Goal: Transaction & Acquisition: Purchase product/service

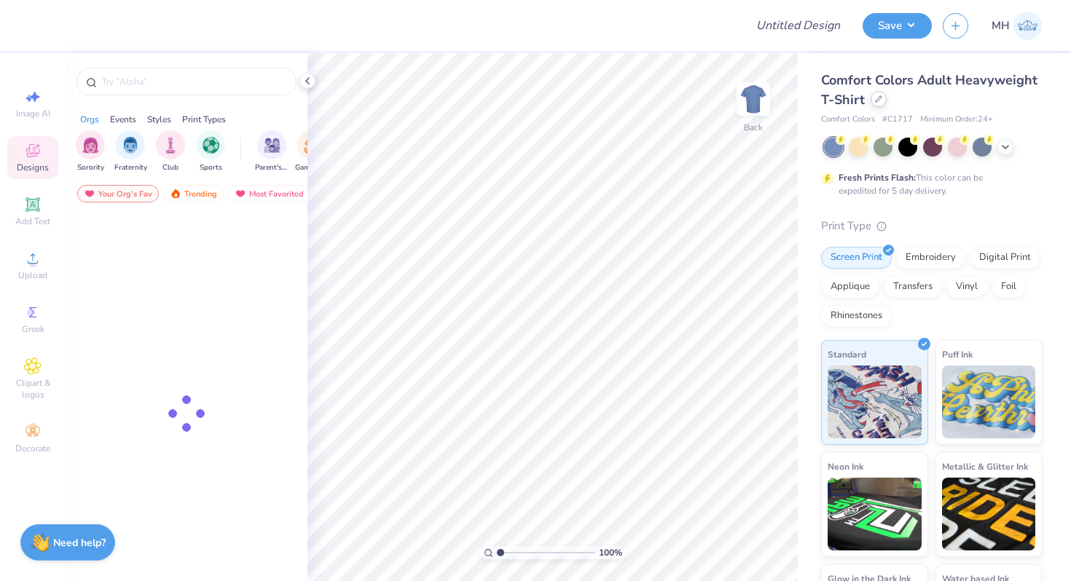
click at [884, 101] on div at bounding box center [879, 99] width 16 height 16
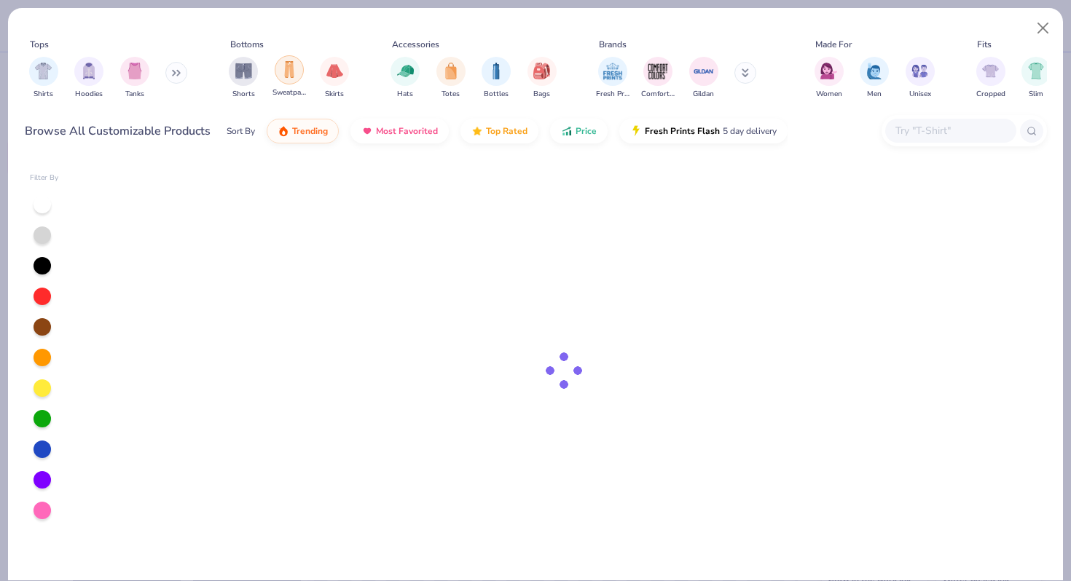
click at [286, 70] on img "filter for Sweatpants" at bounding box center [289, 69] width 16 height 17
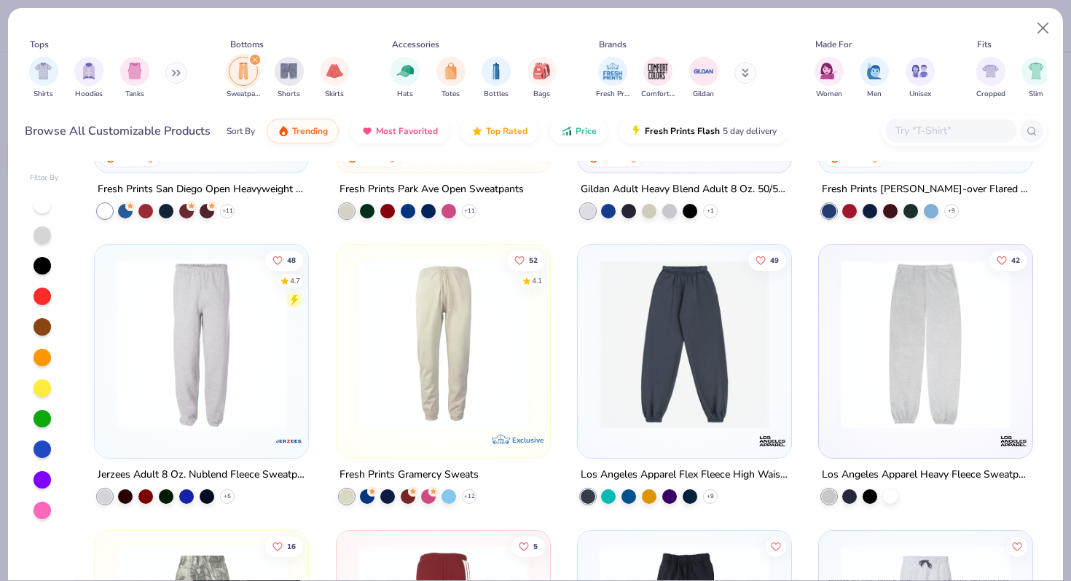
scroll to position [212, 0]
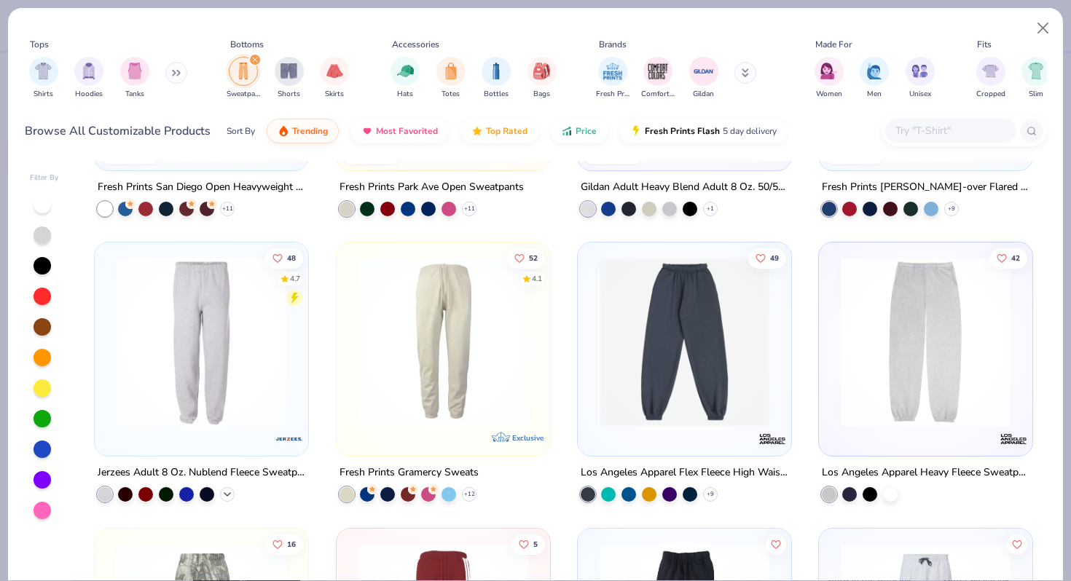
click at [222, 489] on icon at bounding box center [227, 495] width 12 height 12
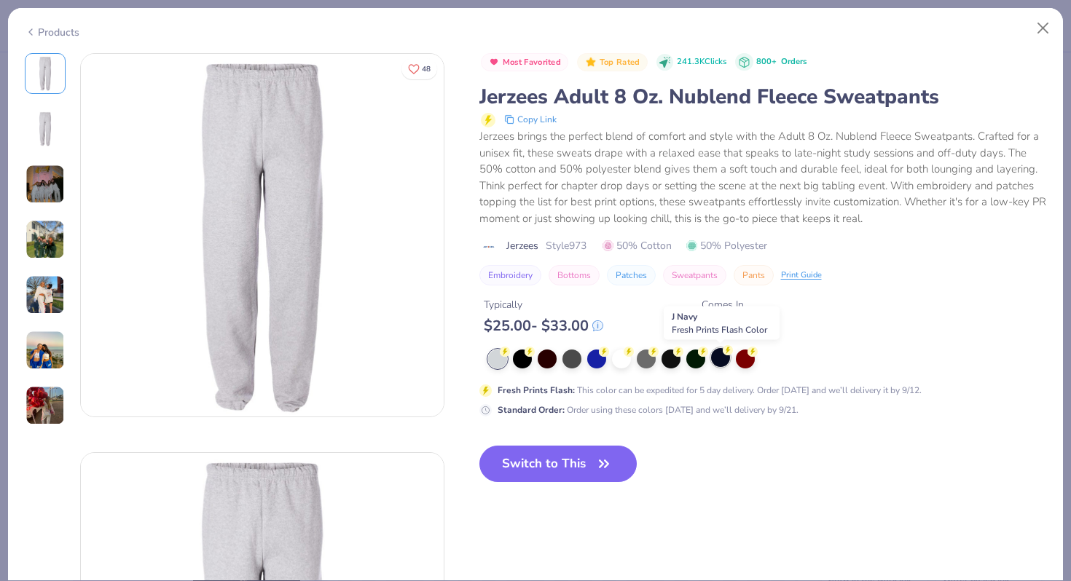
click at [714, 360] on div at bounding box center [720, 357] width 19 height 19
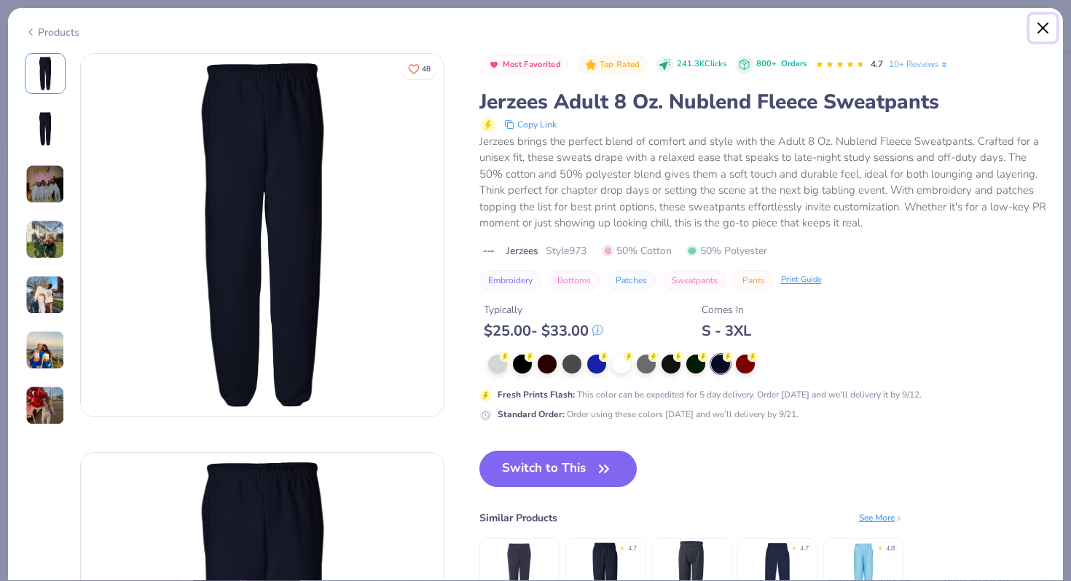
click at [1044, 18] on button "Close" at bounding box center [1043, 29] width 28 height 28
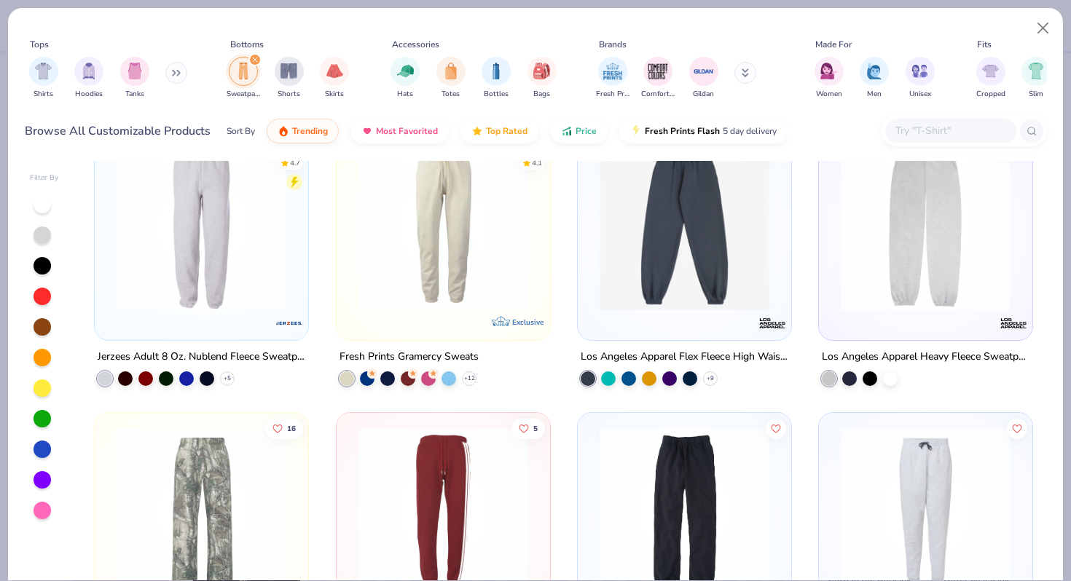
scroll to position [324, 0]
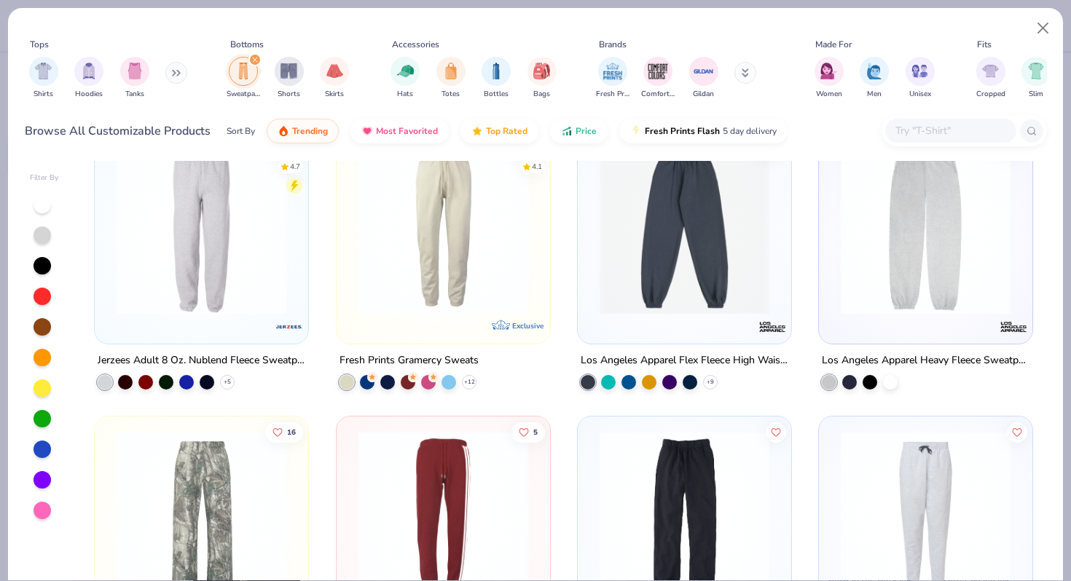
click at [632, 315] on div at bounding box center [684, 234] width 199 height 192
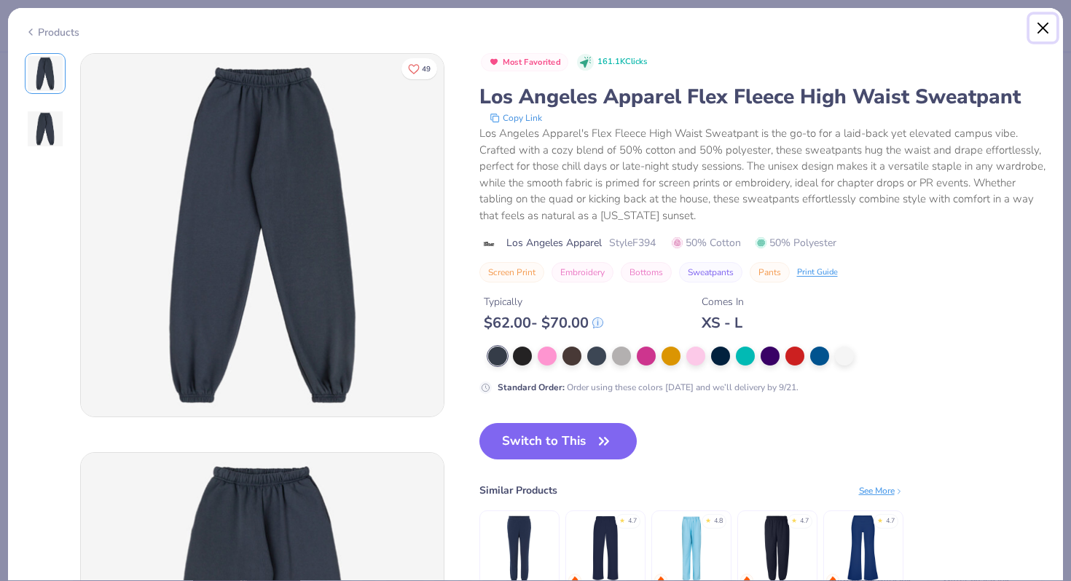
click at [1042, 25] on button "Close" at bounding box center [1043, 29] width 28 height 28
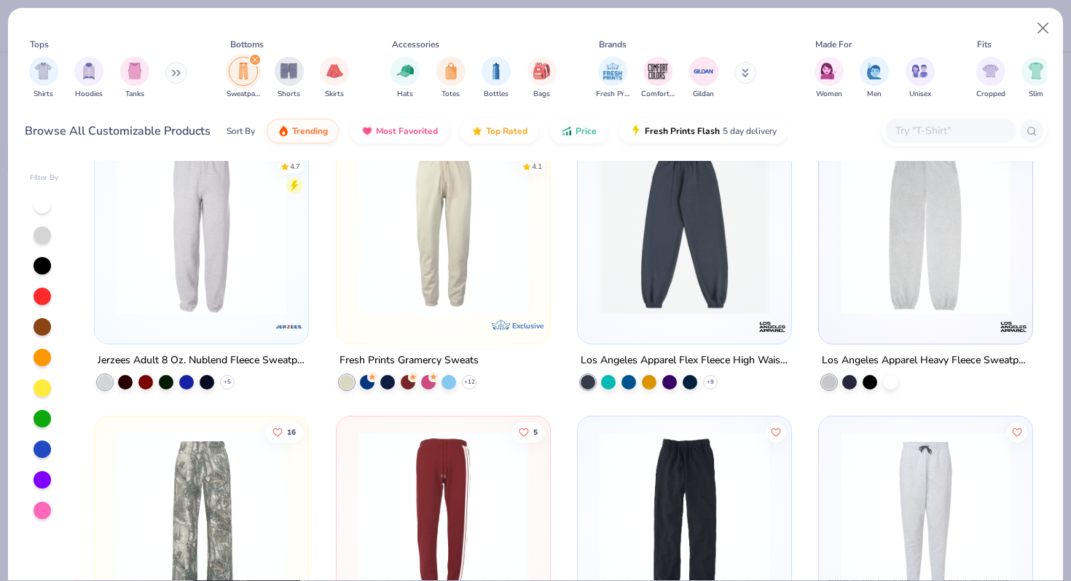
scroll to position [344, 0]
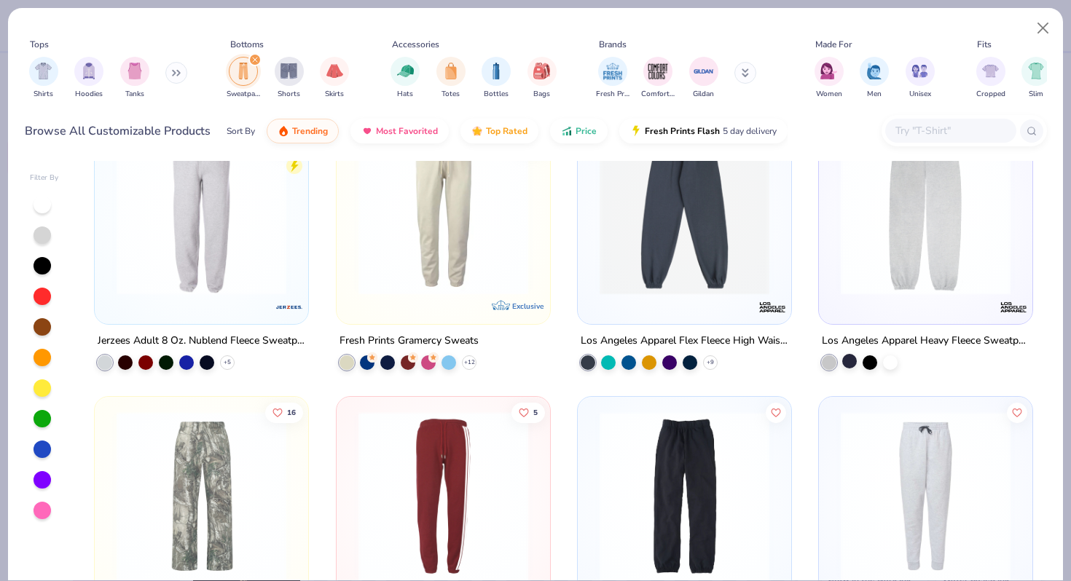
click at [844, 359] on div at bounding box center [849, 361] width 15 height 15
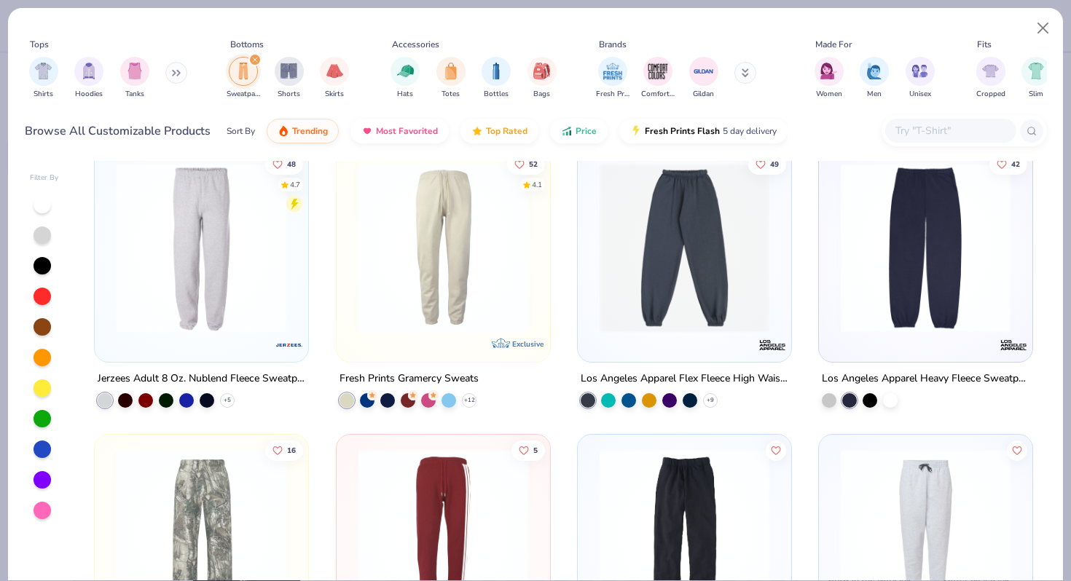
scroll to position [229, 0]
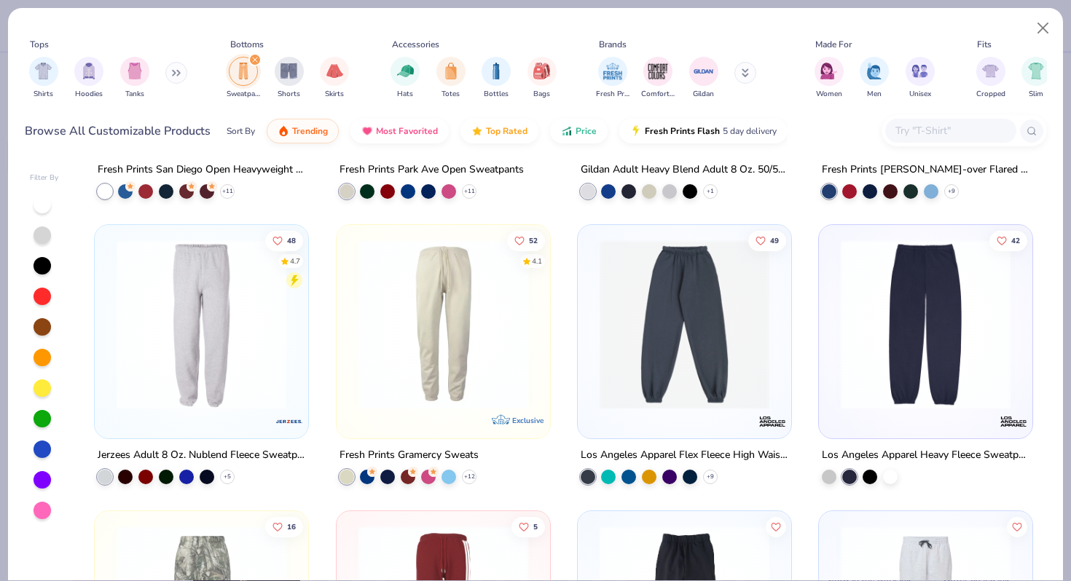
click at [870, 313] on img at bounding box center [925, 325] width 184 height 170
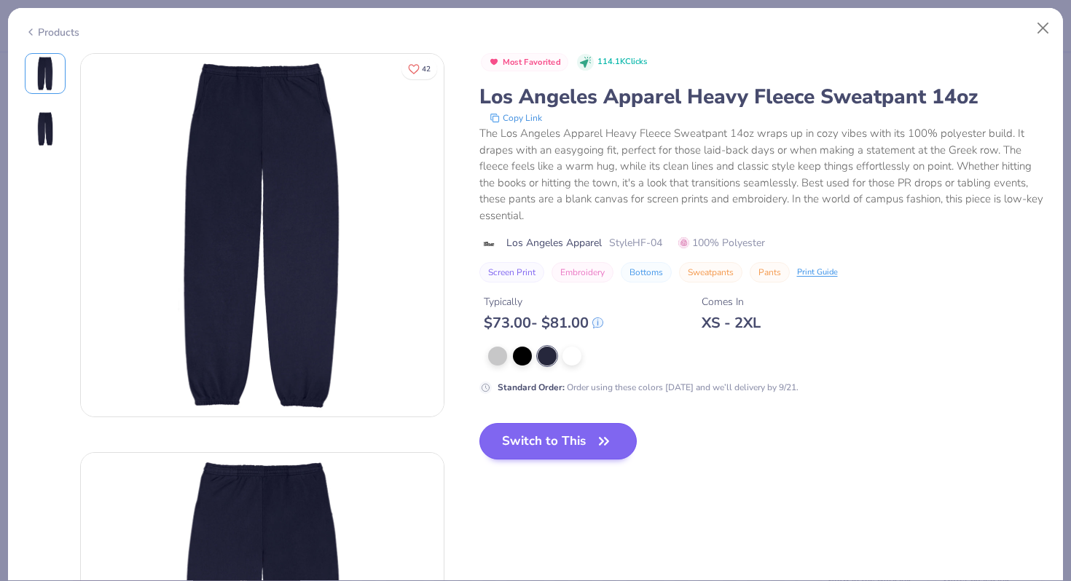
drag, startPoint x: 524, startPoint y: 472, endPoint x: 524, endPoint y: 455, distance: 17.5
click at [524, 460] on div "Switch to This" at bounding box center [558, 453] width 158 height 60
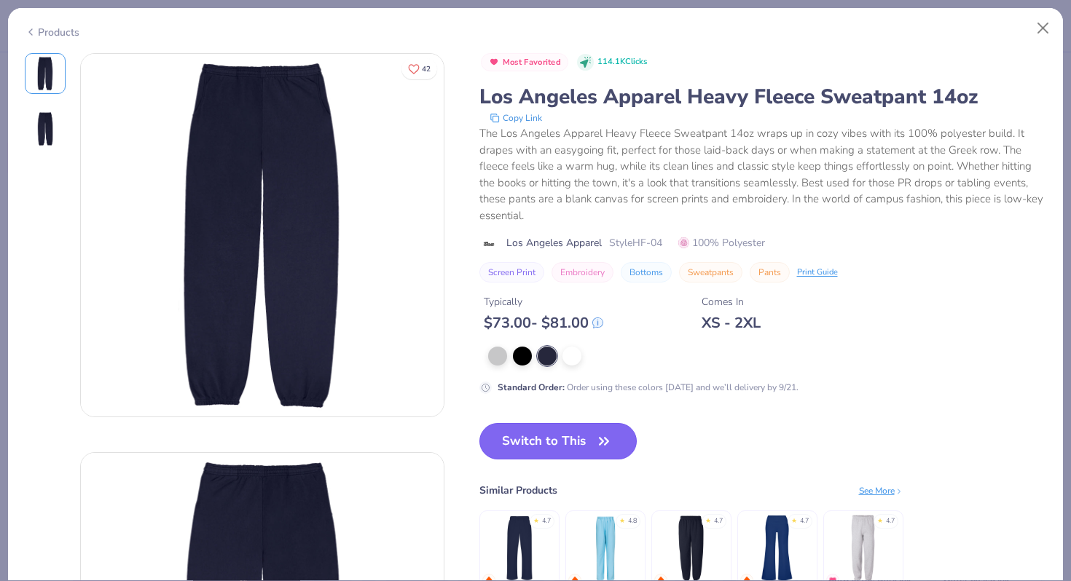
click at [524, 451] on button "Switch to This" at bounding box center [558, 441] width 158 height 36
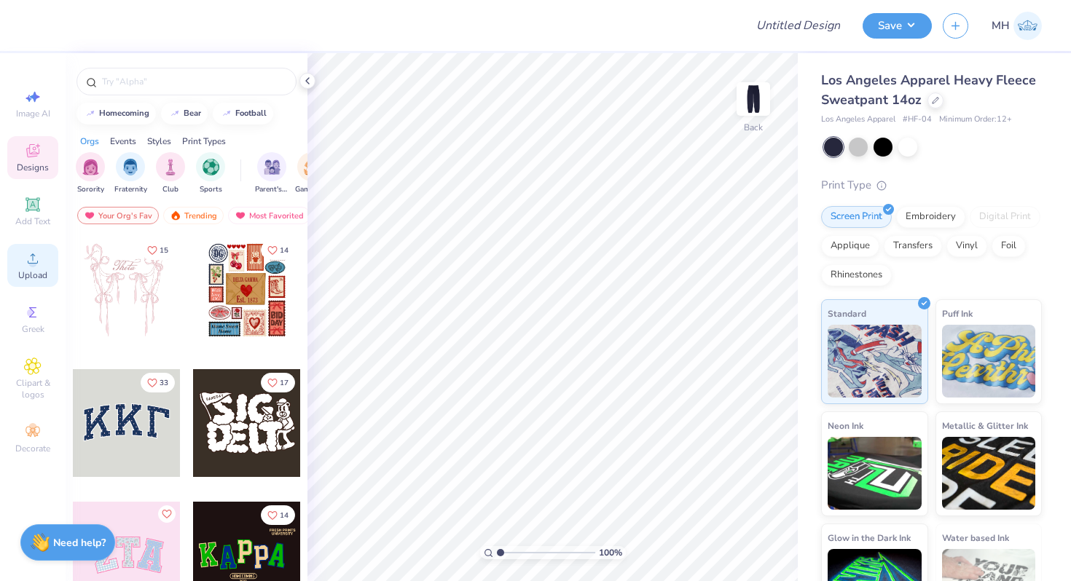
click at [43, 264] on div "Upload" at bounding box center [32, 265] width 51 height 43
click at [31, 282] on div "Upload" at bounding box center [32, 265] width 51 height 43
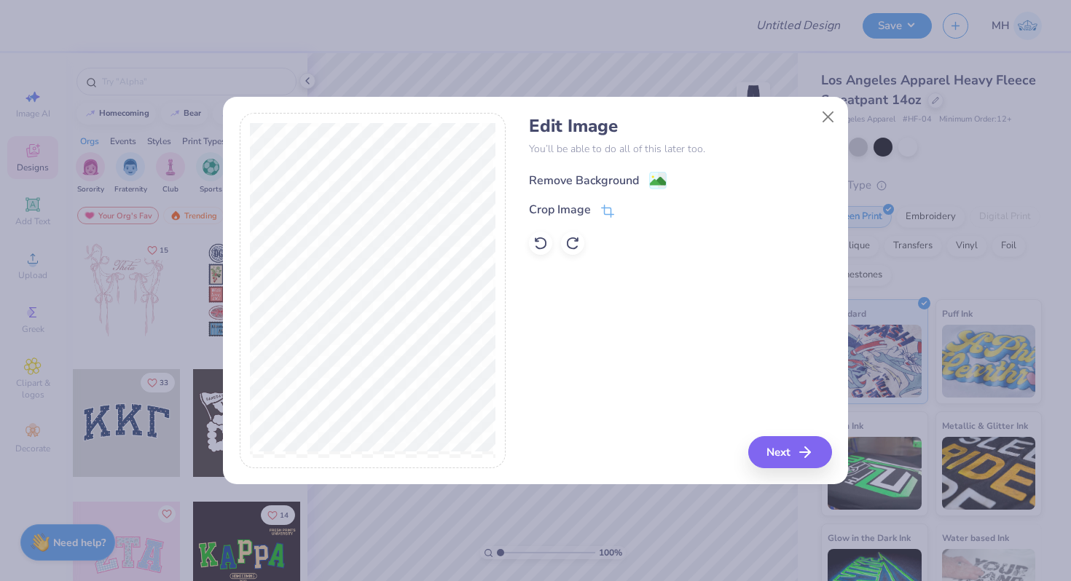
click at [660, 179] on image at bounding box center [658, 181] width 16 height 16
click at [781, 446] on button "Next" at bounding box center [792, 452] width 84 height 32
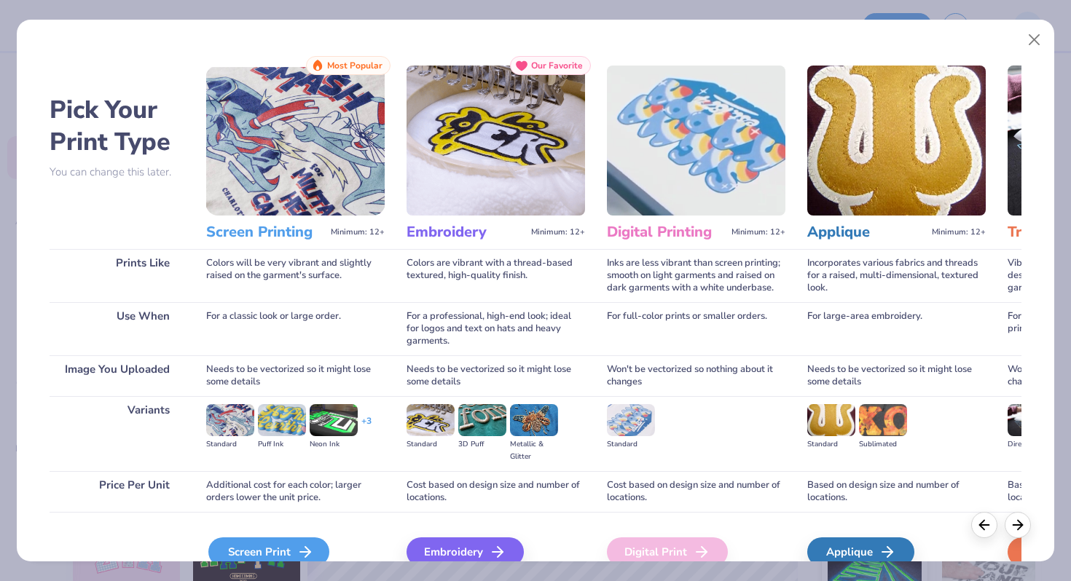
click at [289, 541] on div "Screen Print" at bounding box center [268, 552] width 121 height 29
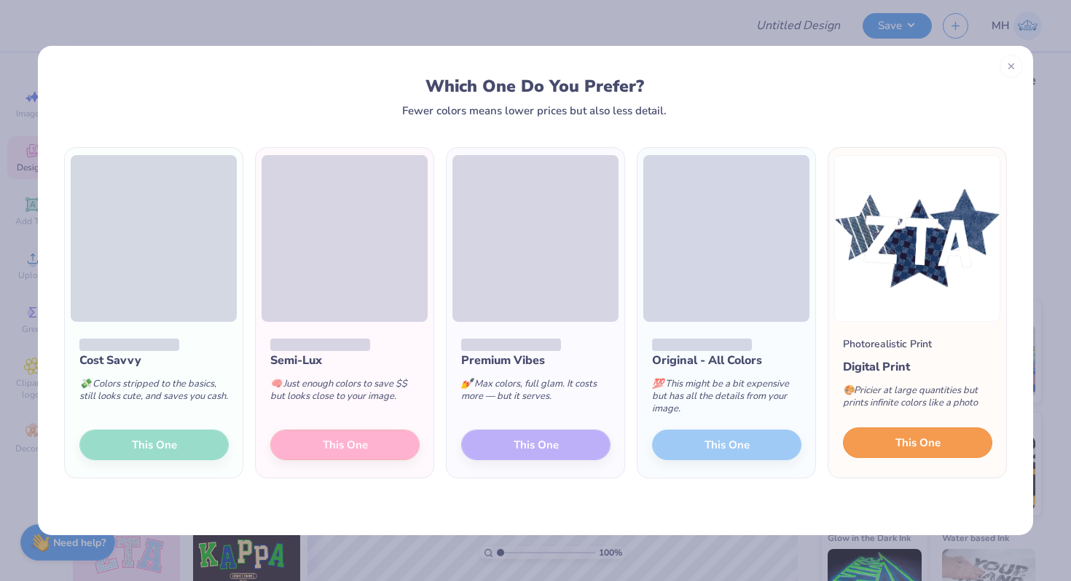
click at [933, 436] on span "This One" at bounding box center [917, 443] width 45 height 17
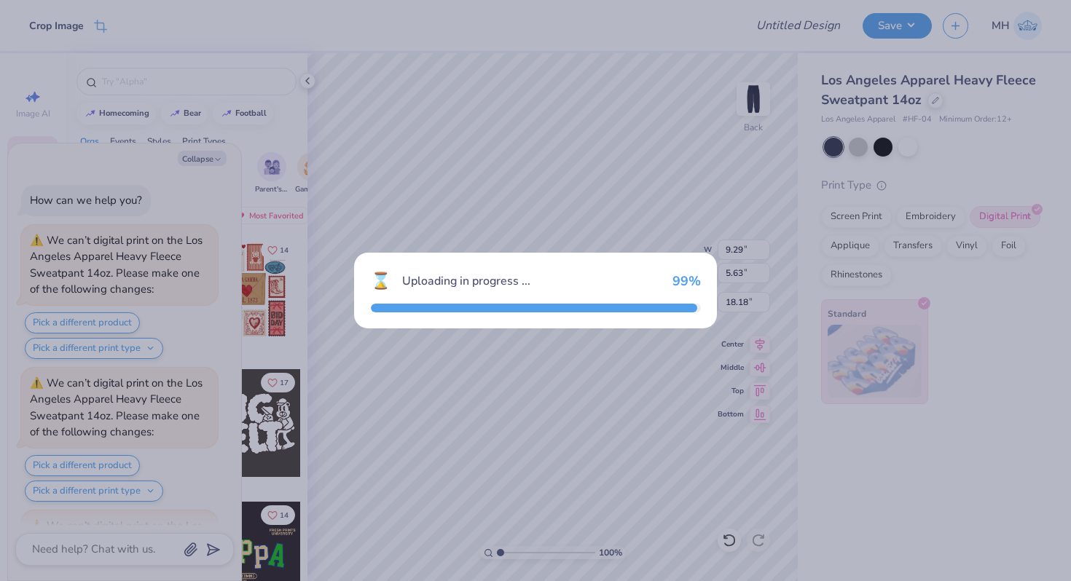
scroll to position [130, 0]
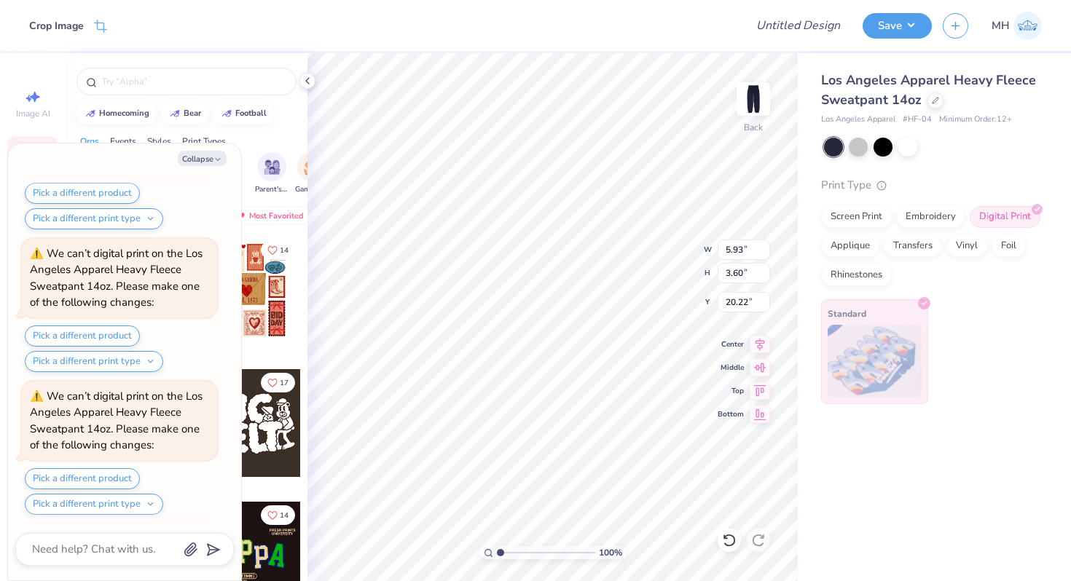
type textarea "x"
type input "5.93"
type input "3.60"
type input "20.22"
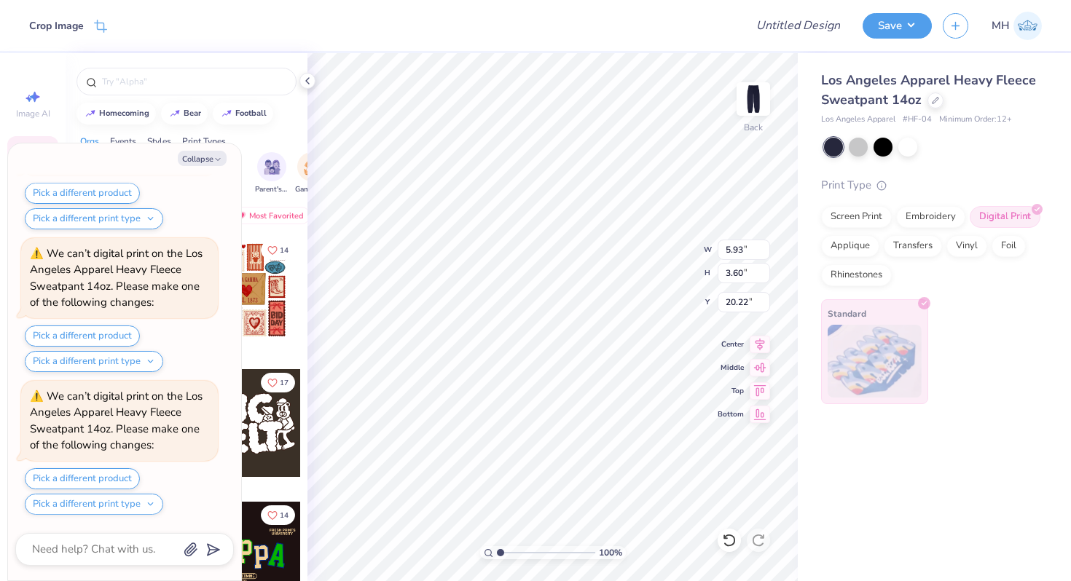
type textarea "x"
type input "4.23"
click at [310, 77] on icon at bounding box center [308, 81] width 12 height 12
type textarea "x"
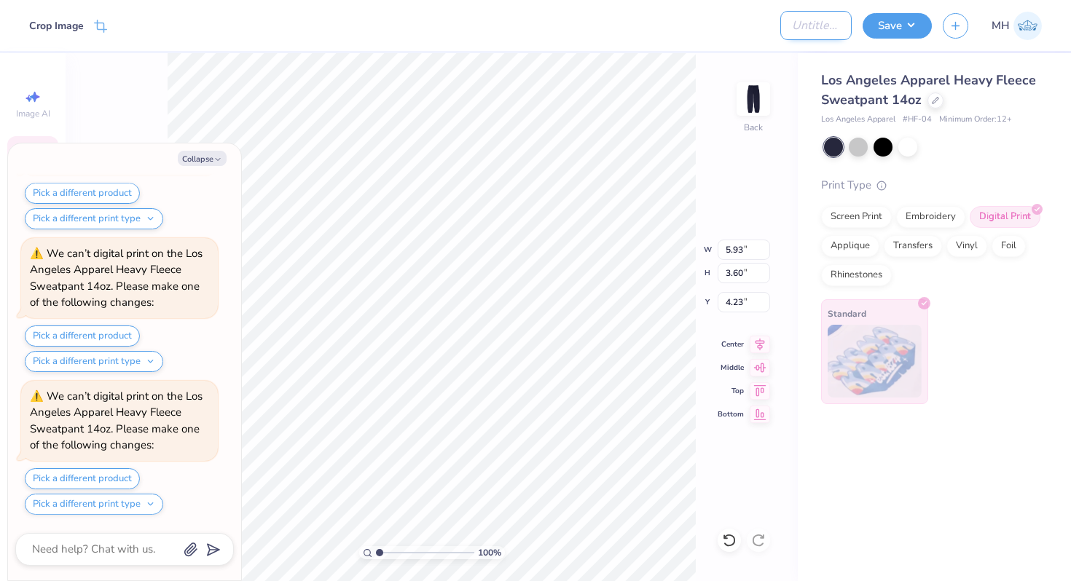
click at [819, 28] on input "Design Title" at bounding box center [815, 25] width 71 height 29
type input "Z"
type textarea "x"
type input "ZT"
type textarea "x"
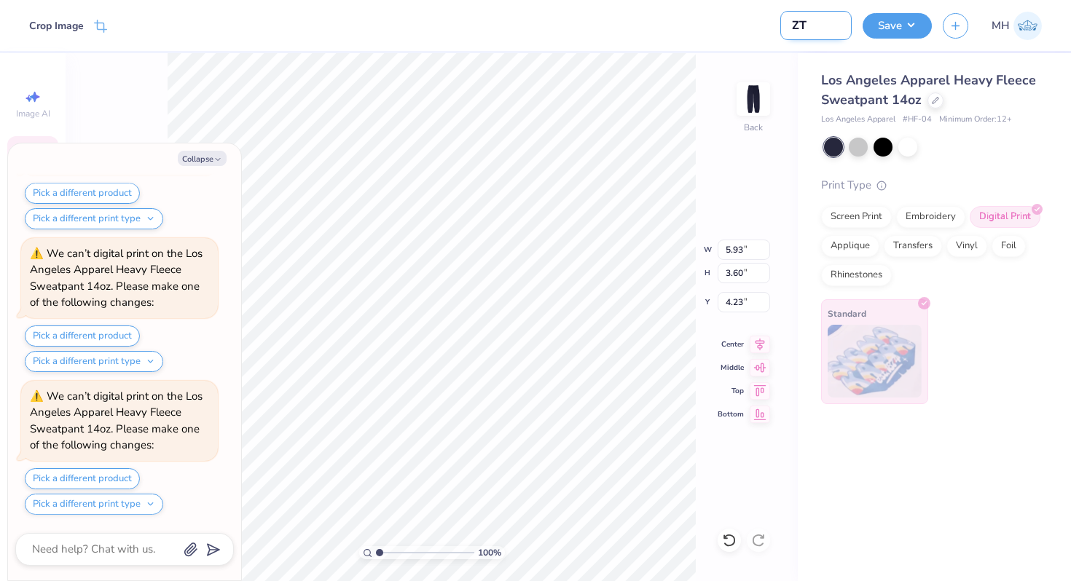
type input "ZTA"
type textarea "x"
type input "ZTA"
click at [893, 34] on button "Save" at bounding box center [897, 23] width 69 height 25
type textarea "x"
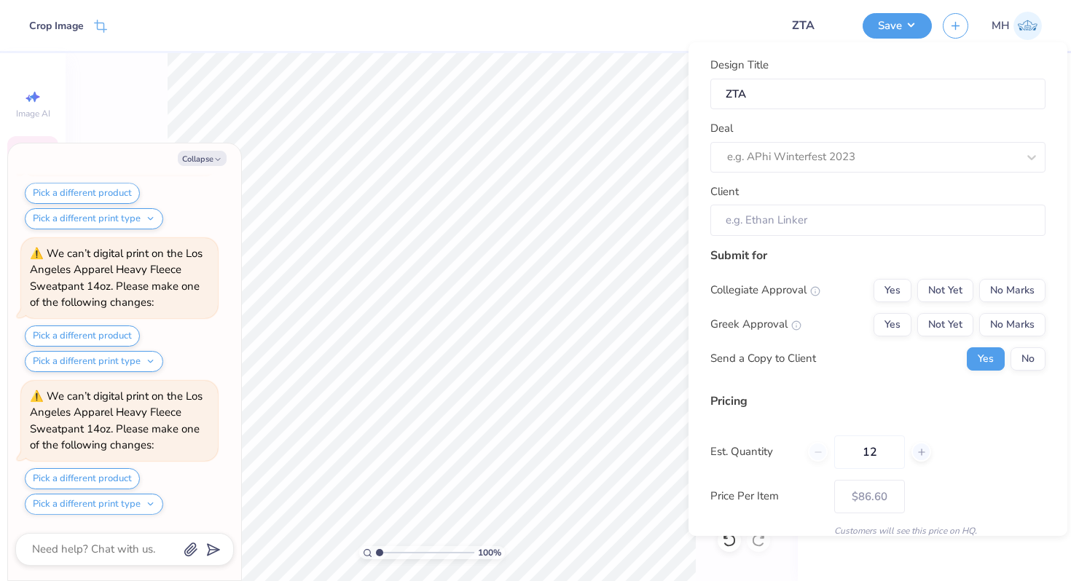
click at [879, 134] on div "Deal e.g. APhi Winterfest 2023" at bounding box center [877, 146] width 335 height 52
click at [878, 144] on div "e.g. APhi Winterfest 2023" at bounding box center [877, 157] width 335 height 31
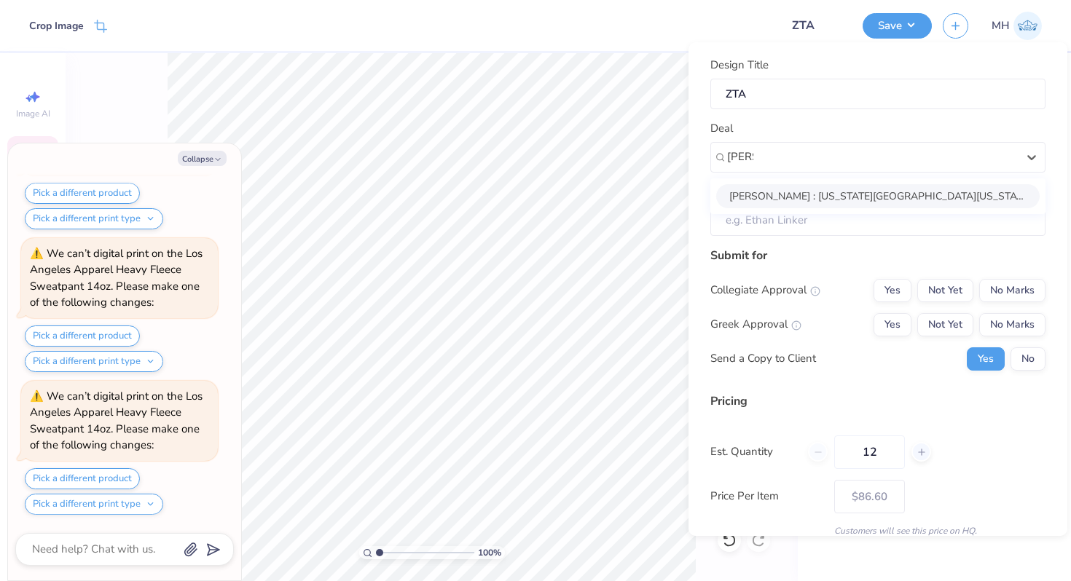
click at [824, 200] on div "[PERSON_NAME] : [US_STATE][GEOGRAPHIC_DATA][US_STATE] - [PERSON_NAME]" at bounding box center [877, 196] width 323 height 24
type input "[PERSON_NAME]"
type textarea "x"
type input "[PERSON_NAME]"
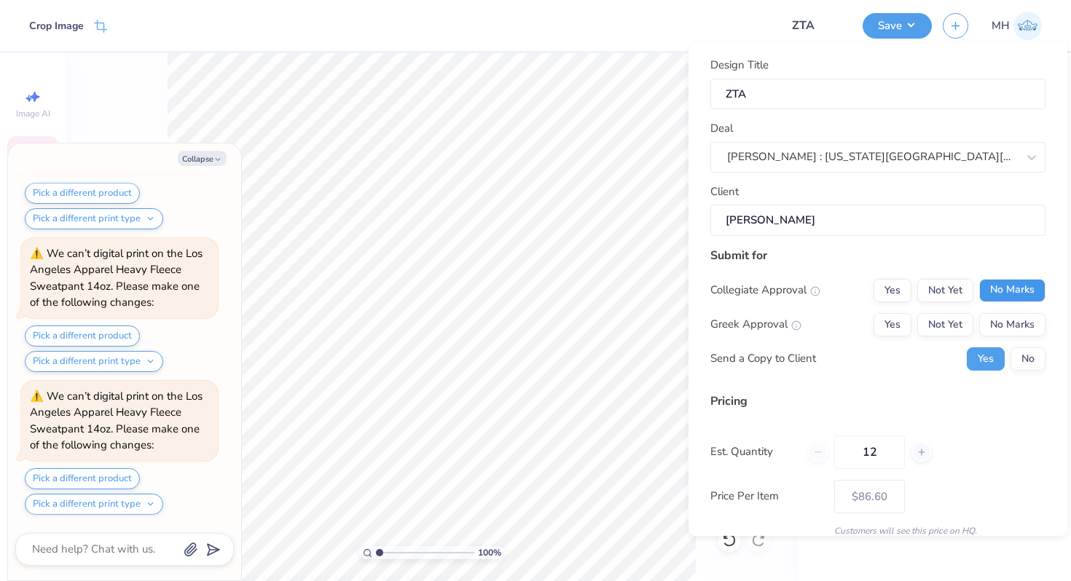
click at [1017, 289] on button "No Marks" at bounding box center [1012, 290] width 66 height 23
click at [1018, 317] on button "No Marks" at bounding box center [1012, 324] width 66 height 23
type input "$86.60"
click at [1027, 350] on button "No" at bounding box center [1027, 358] width 35 height 23
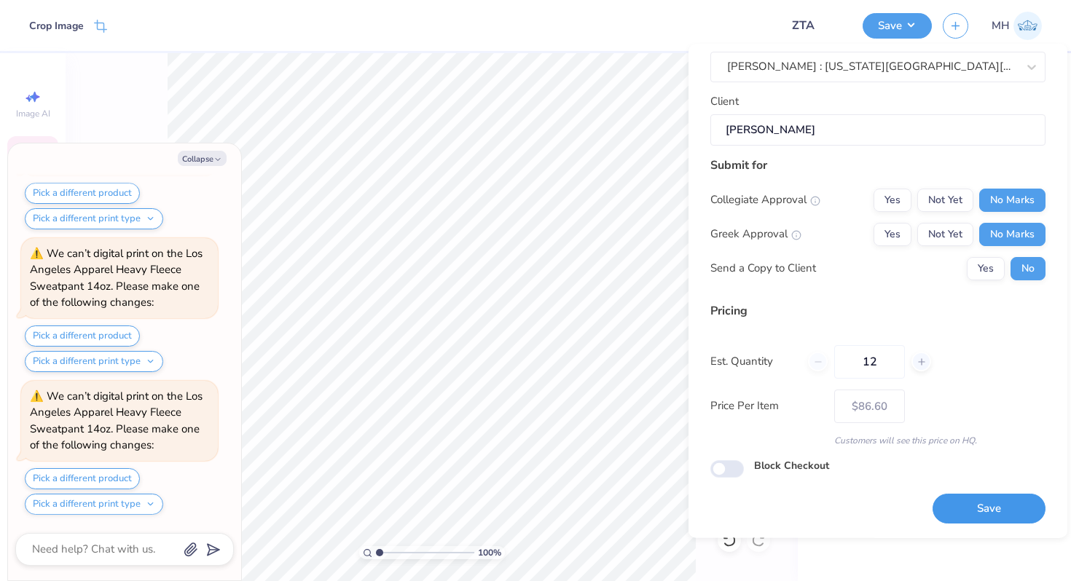
click at [961, 516] on button "Save" at bounding box center [988, 510] width 113 height 30
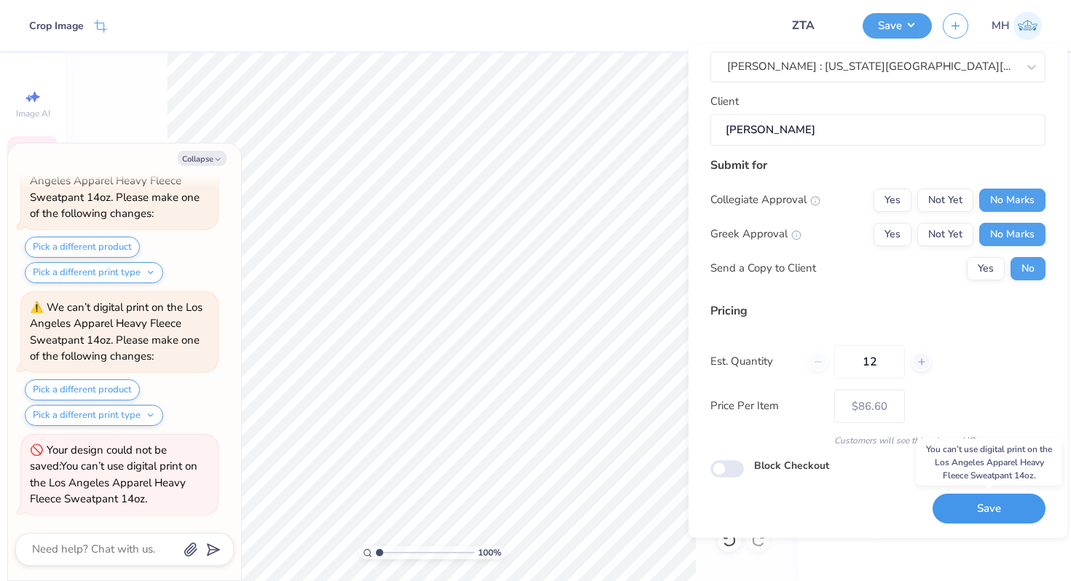
click at [997, 507] on button "Save" at bounding box center [988, 510] width 113 height 30
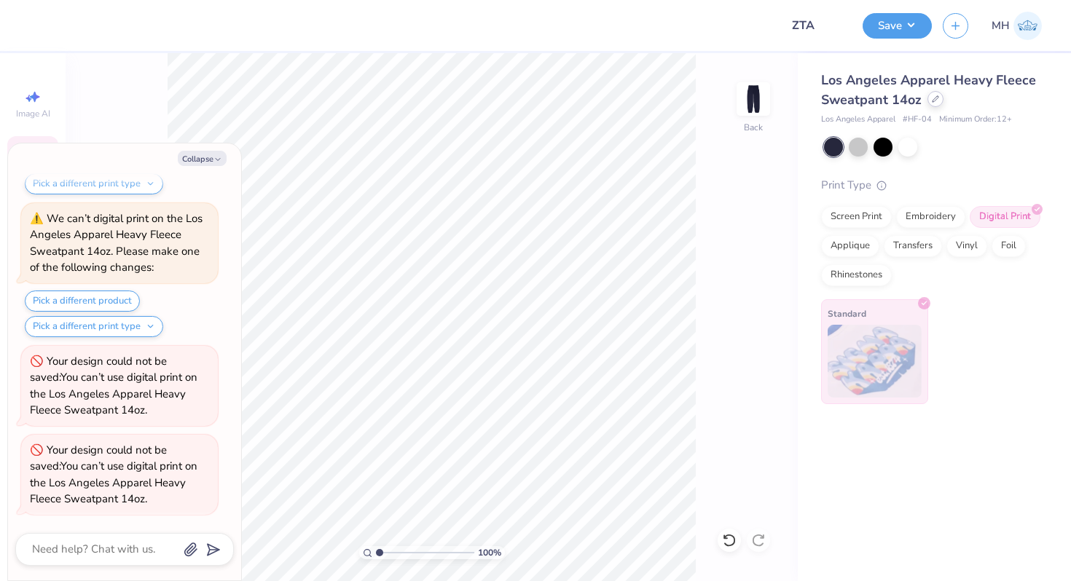
click at [935, 108] on div "Los Angeles Apparel Heavy Fleece Sweatpant 14oz" at bounding box center [931, 90] width 221 height 39
click at [934, 104] on div at bounding box center [935, 99] width 16 height 16
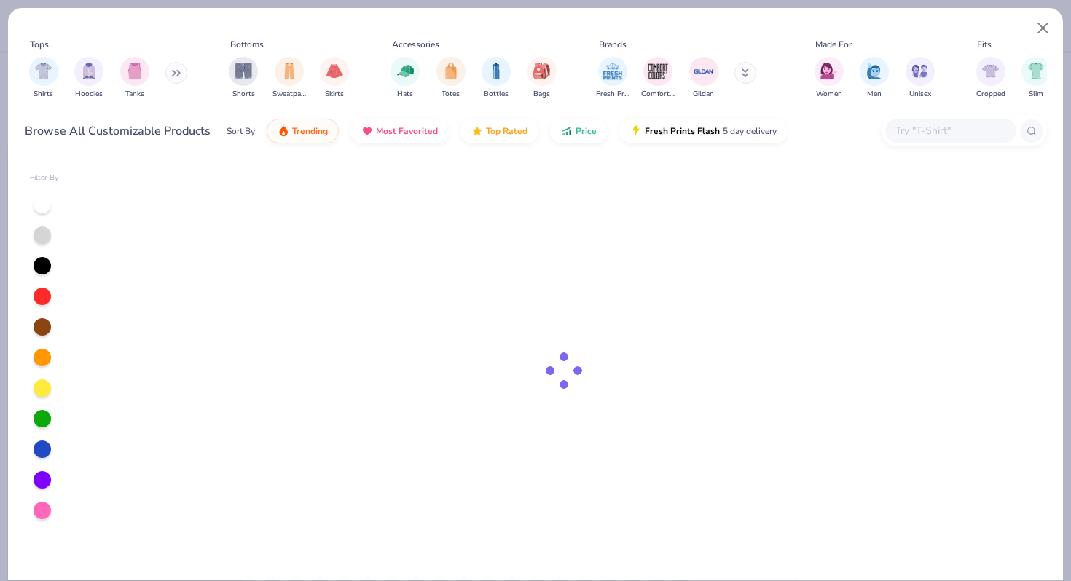
click at [183, 76] on button at bounding box center [176, 73] width 22 height 22
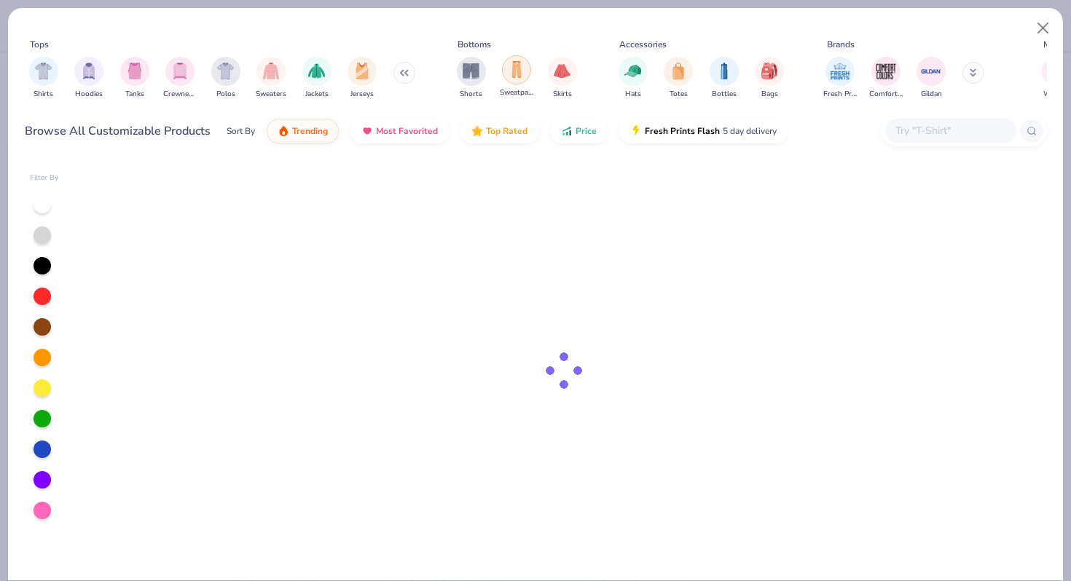
click at [512, 74] on img "filter for Sweatpants" at bounding box center [516, 69] width 16 height 17
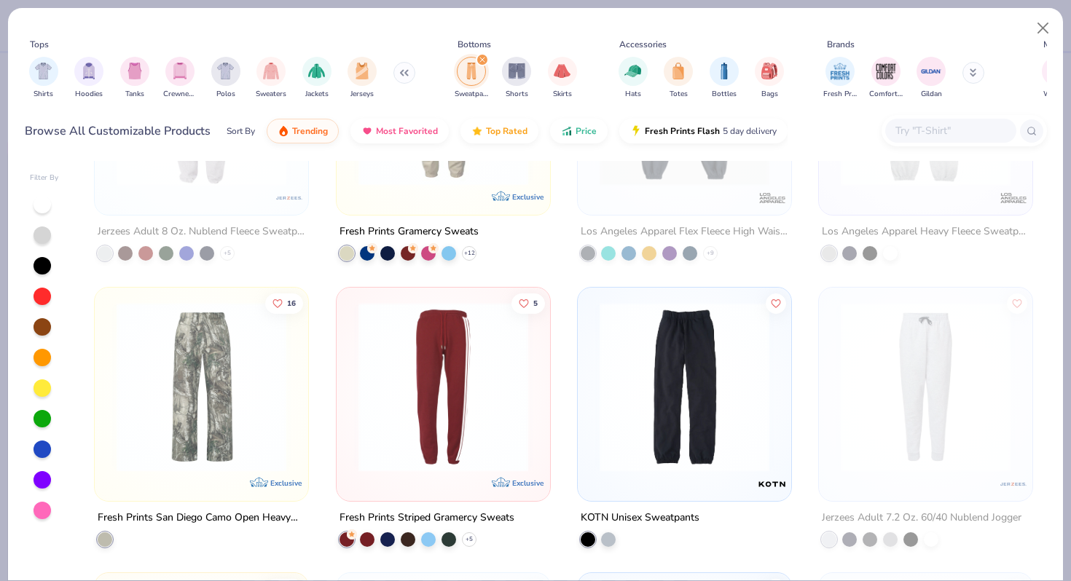
scroll to position [463, 0]
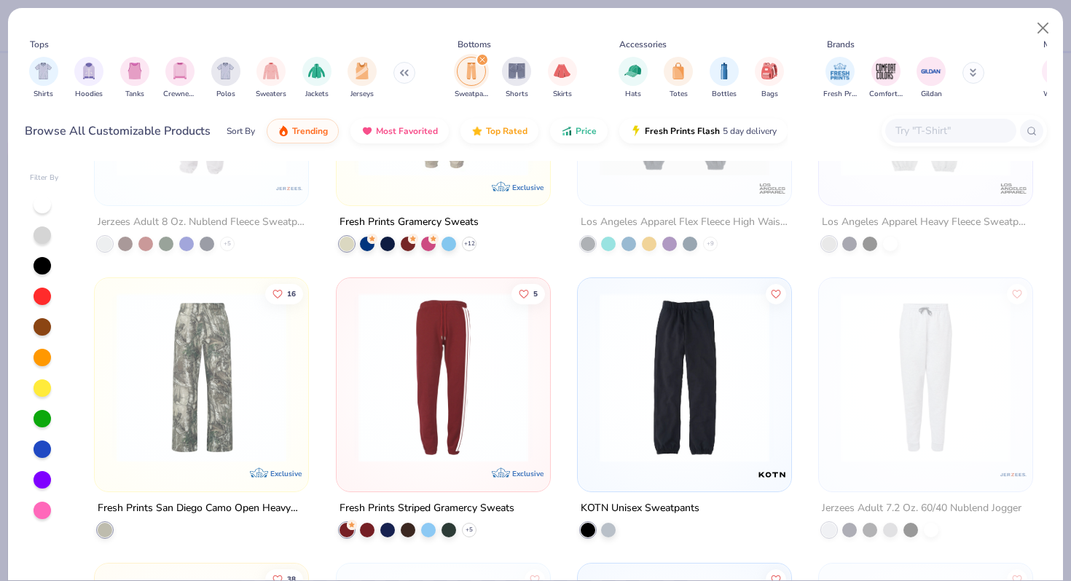
click at [616, 399] on img at bounding box center [684, 377] width 184 height 170
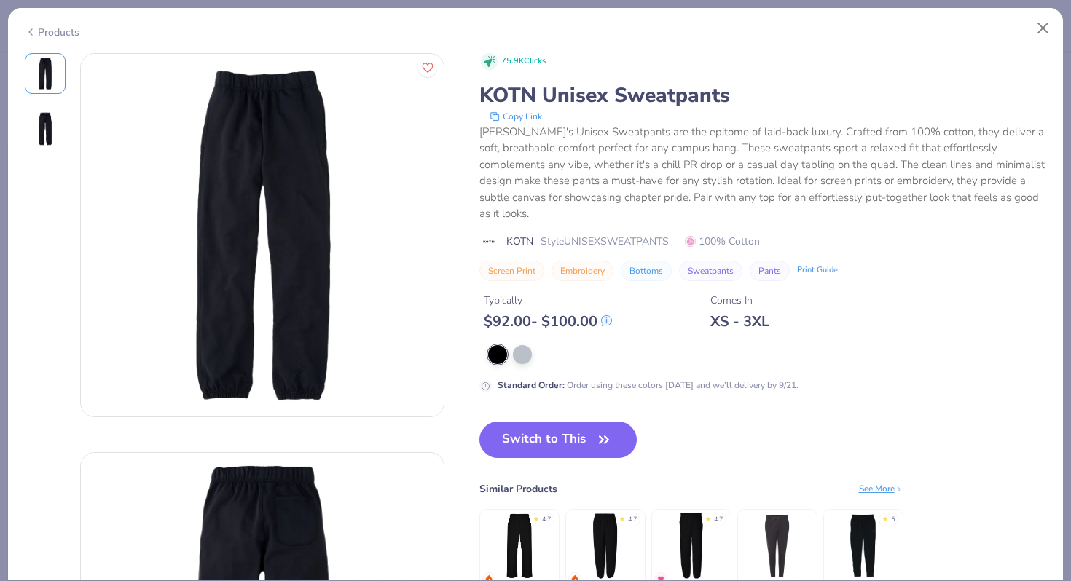
click at [54, 36] on div "Products" at bounding box center [52, 32] width 55 height 15
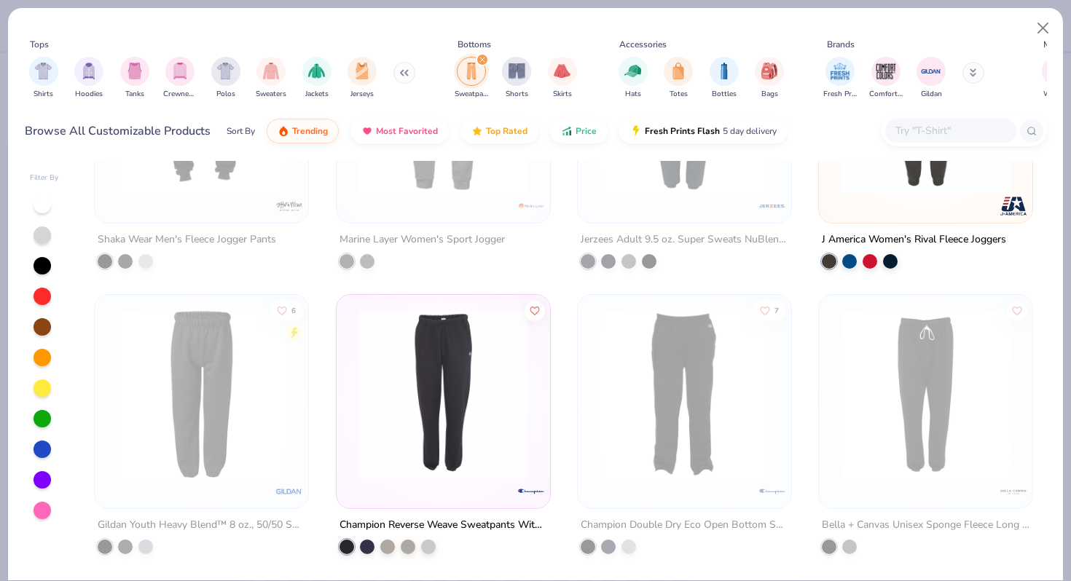
scroll to position [1324, 0]
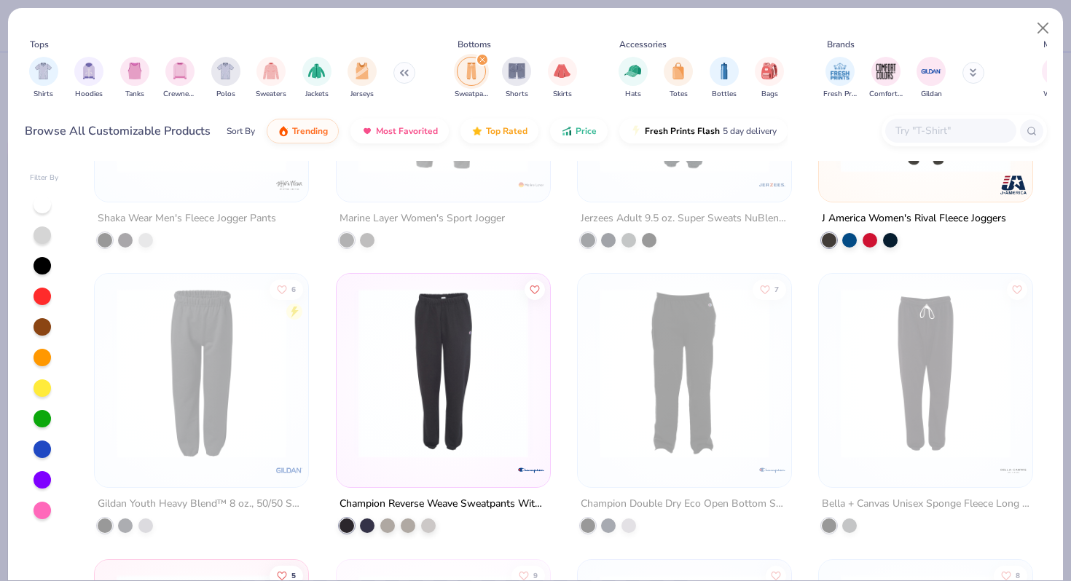
click at [476, 414] on img at bounding box center [443, 373] width 184 height 170
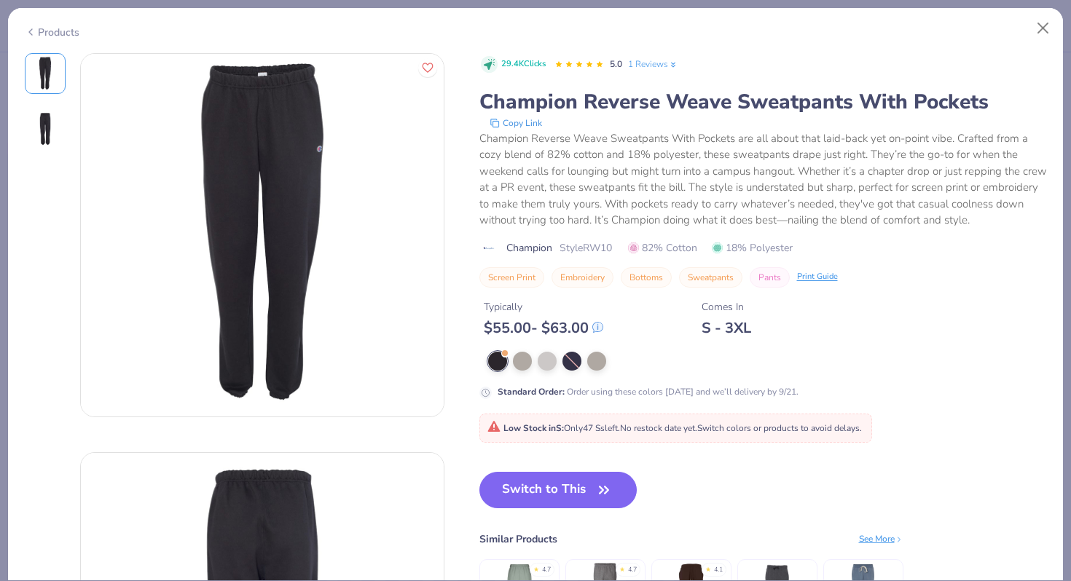
click at [60, 34] on div "Products" at bounding box center [52, 32] width 55 height 15
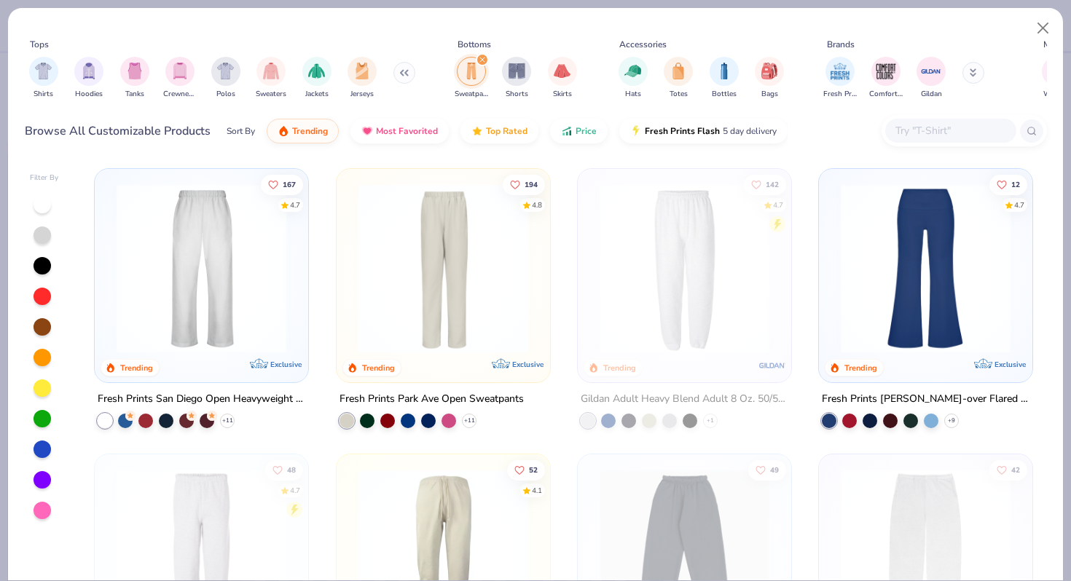
click at [452, 301] on img at bounding box center [443, 269] width 184 height 170
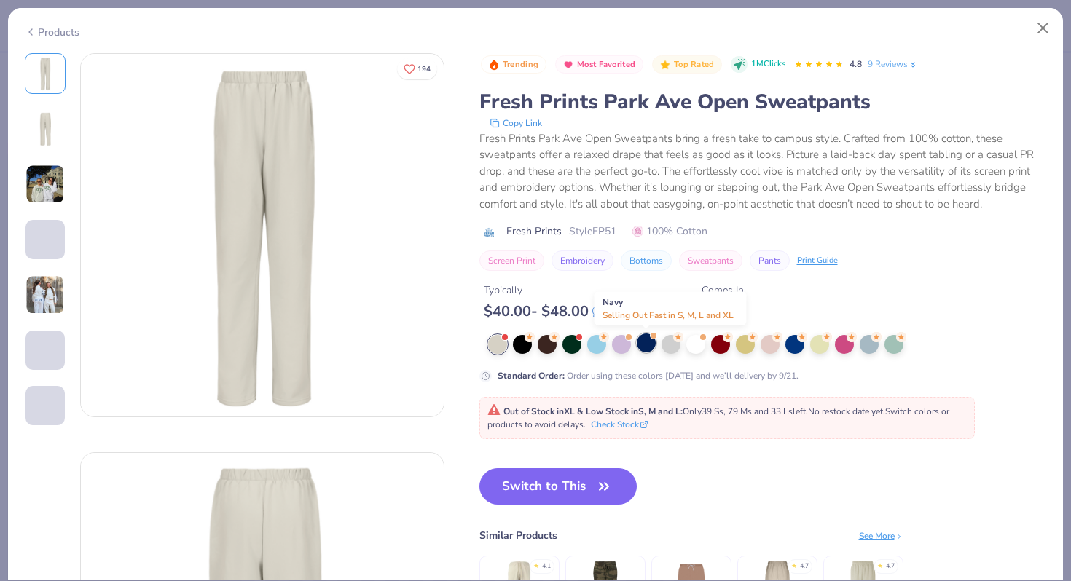
click at [643, 342] on div at bounding box center [646, 343] width 19 height 19
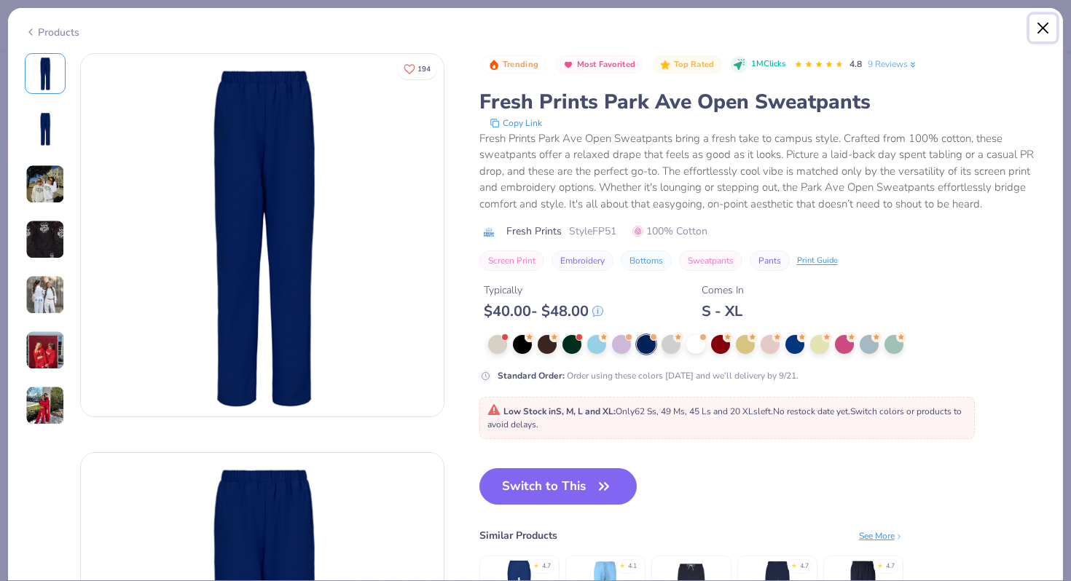
click at [1043, 35] on button "Close" at bounding box center [1043, 29] width 28 height 28
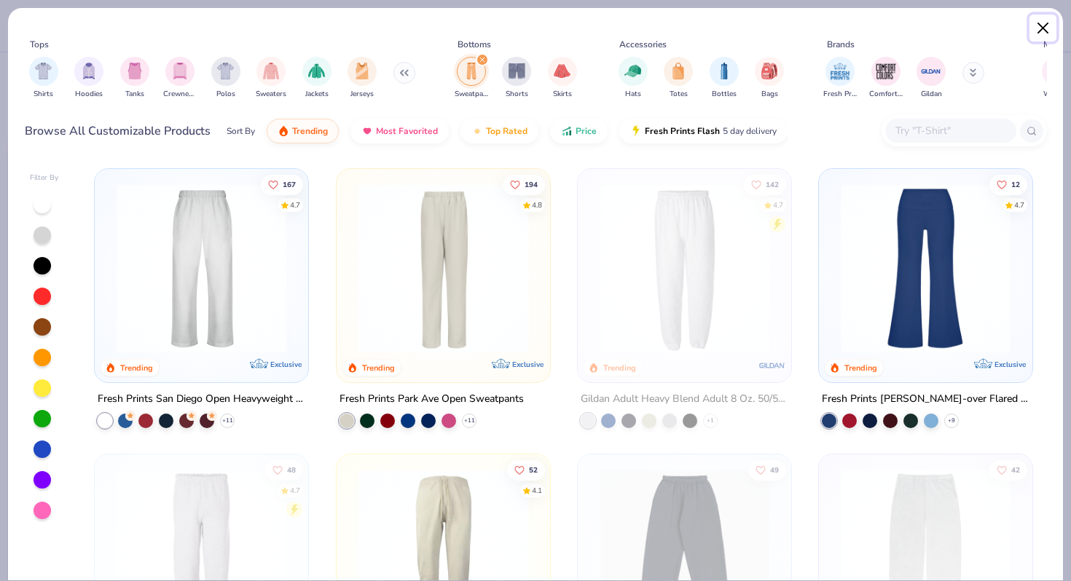
click at [1036, 28] on button "Close" at bounding box center [1043, 29] width 28 height 28
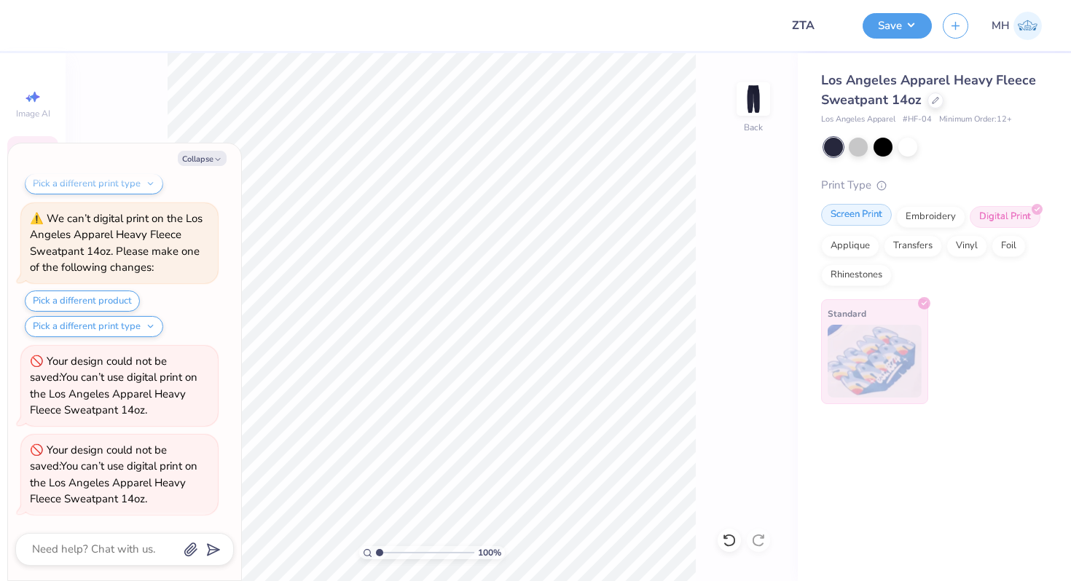
click at [837, 221] on div "Screen Print" at bounding box center [856, 215] width 71 height 22
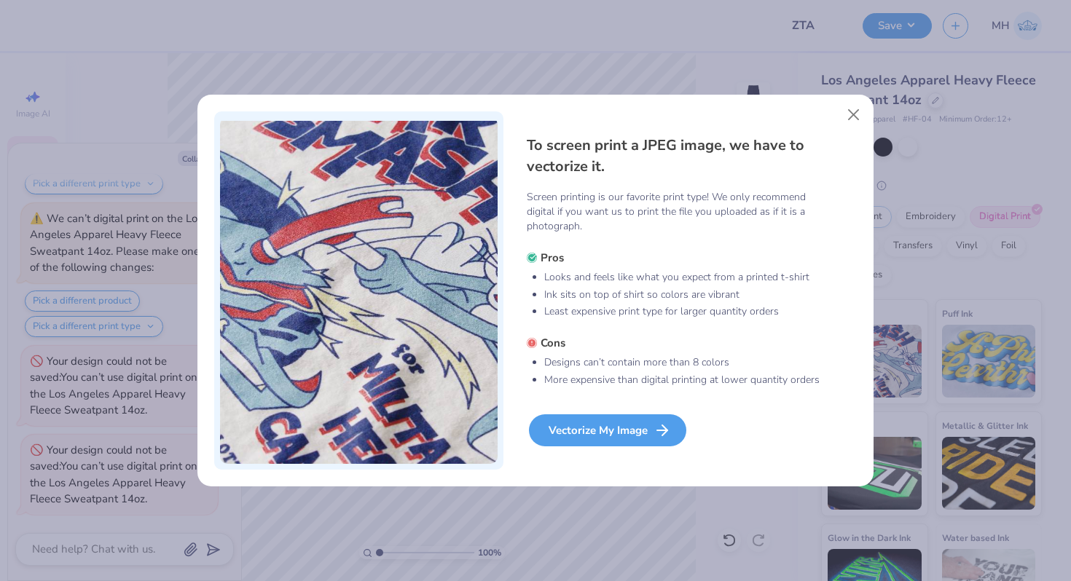
click at [583, 438] on div "Vectorize My Image" at bounding box center [607, 430] width 157 height 32
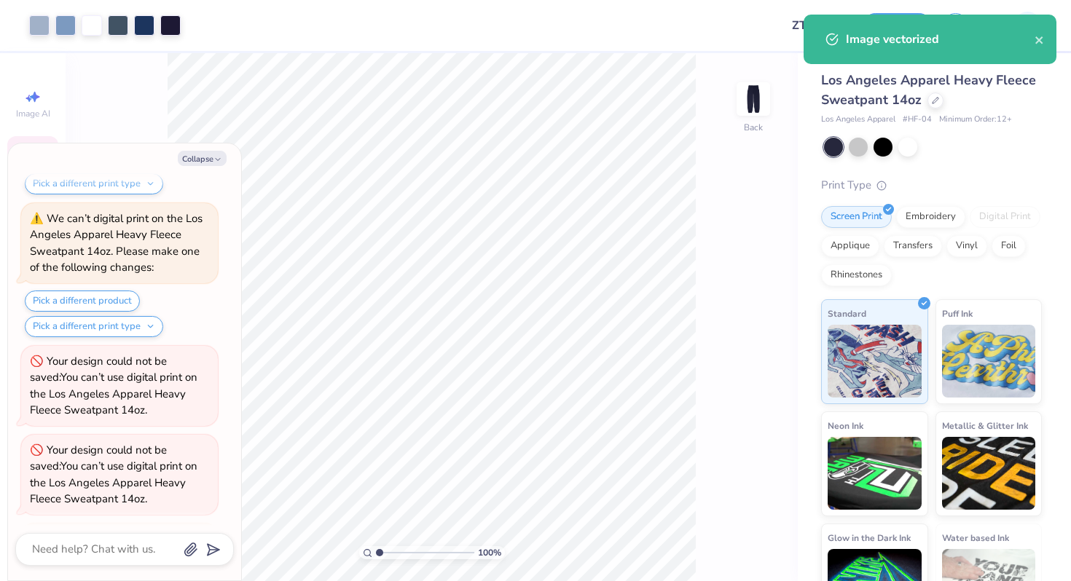
scroll to position [714, 0]
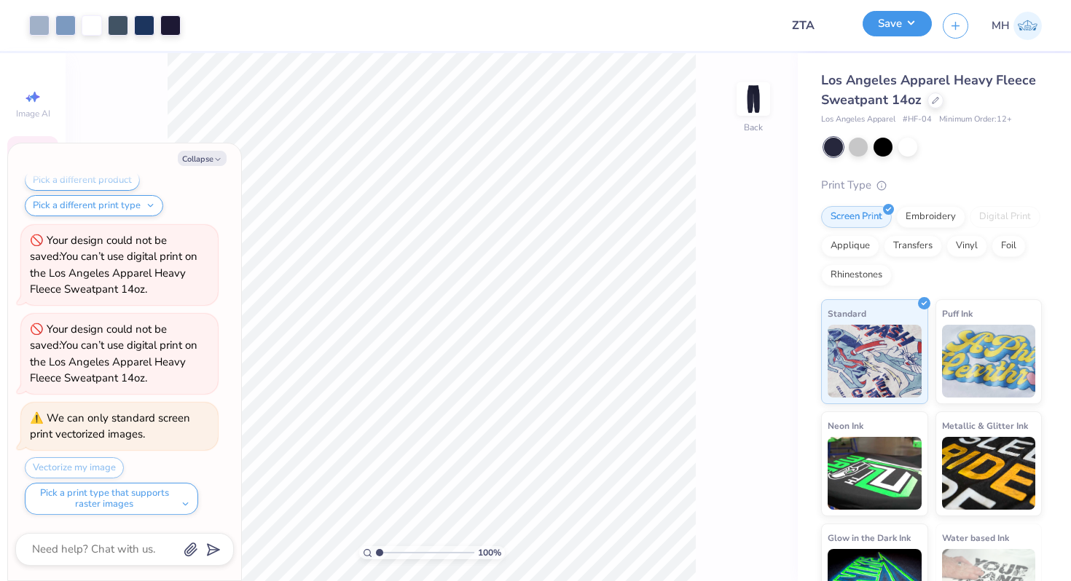
click at [879, 33] on button "Save" at bounding box center [897, 23] width 69 height 25
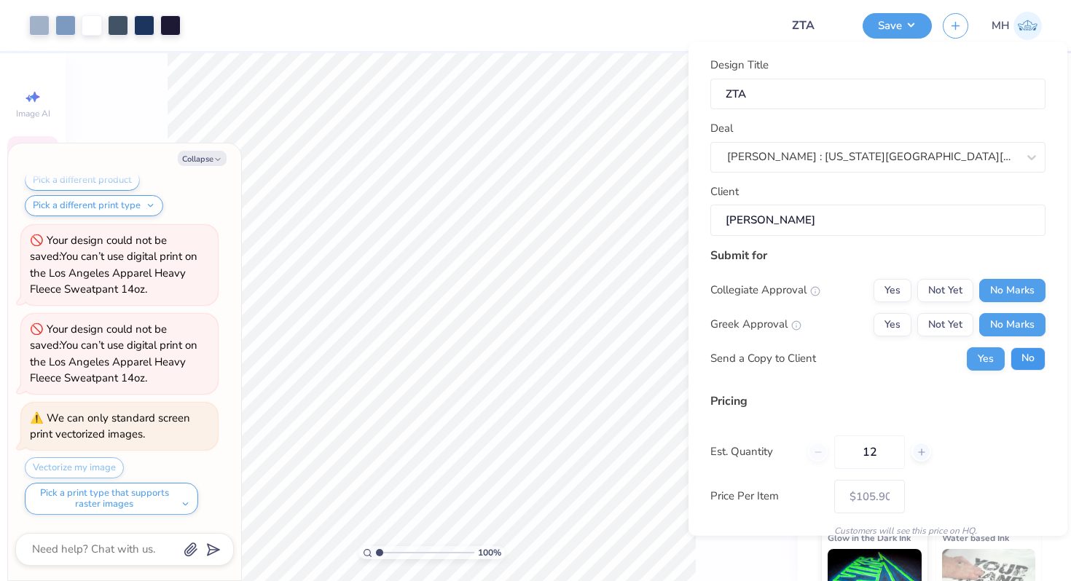
click at [1014, 355] on button "No" at bounding box center [1027, 358] width 35 height 23
type textarea "x"
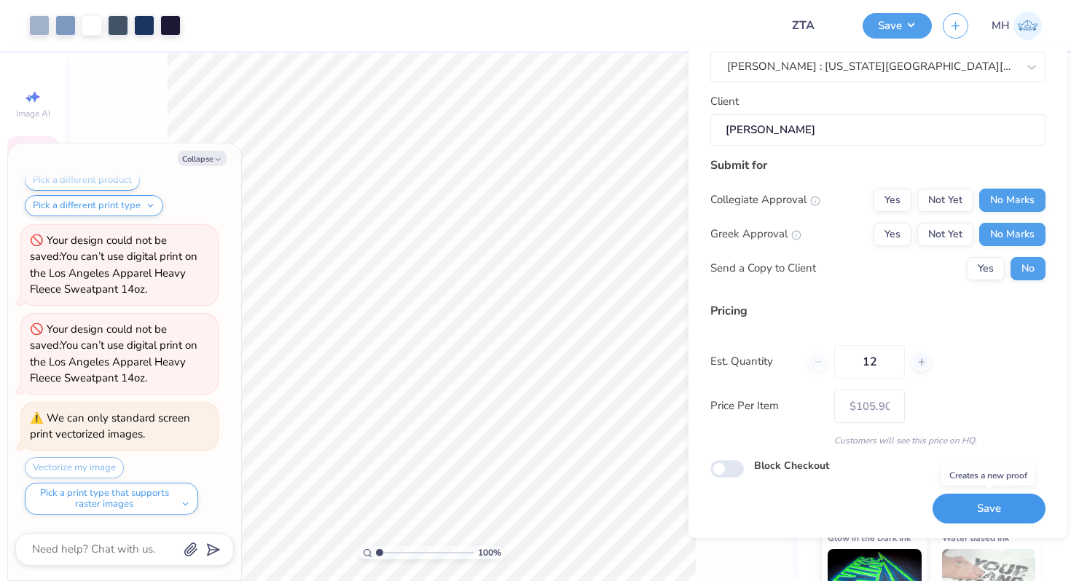
click at [960, 500] on button "Save" at bounding box center [988, 510] width 113 height 30
type input "$105.90"
click at [213, 162] on icon "button" at bounding box center [217, 159] width 9 height 9
type textarea "x"
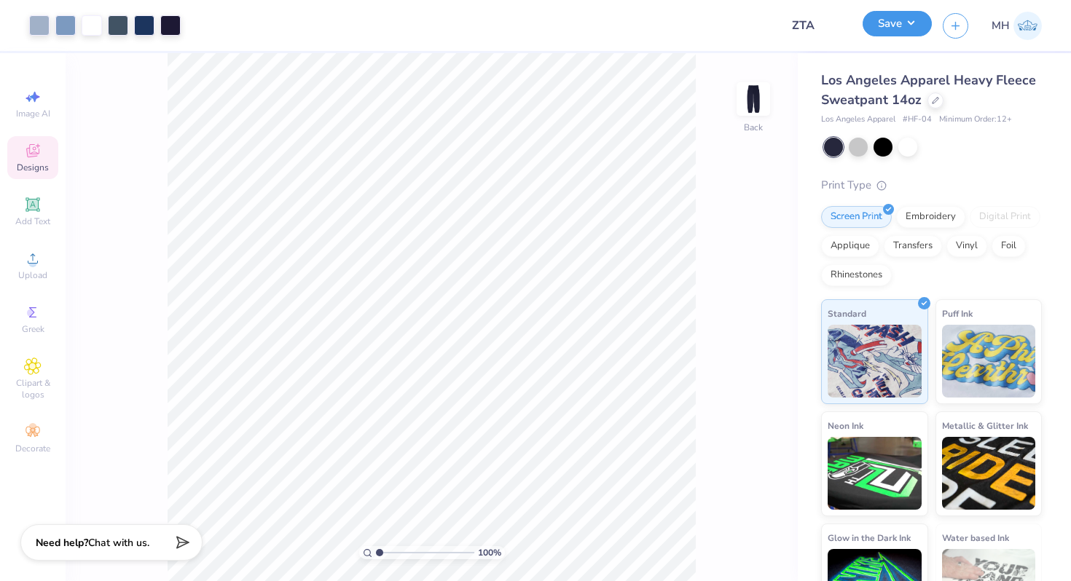
click at [922, 24] on button "Save" at bounding box center [897, 23] width 69 height 25
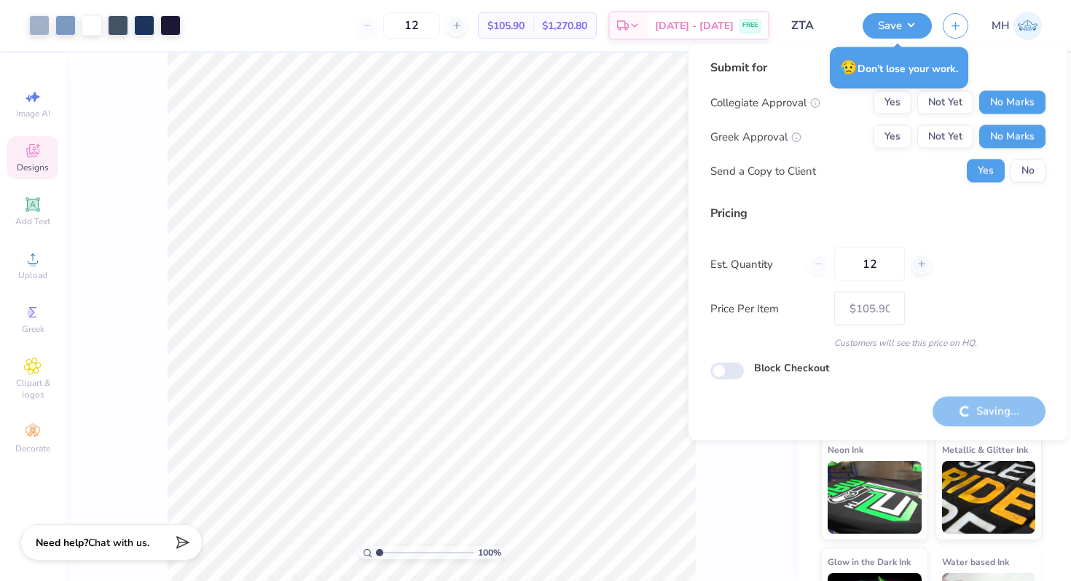
type input "– –"
